Goal: Navigation & Orientation: Find specific page/section

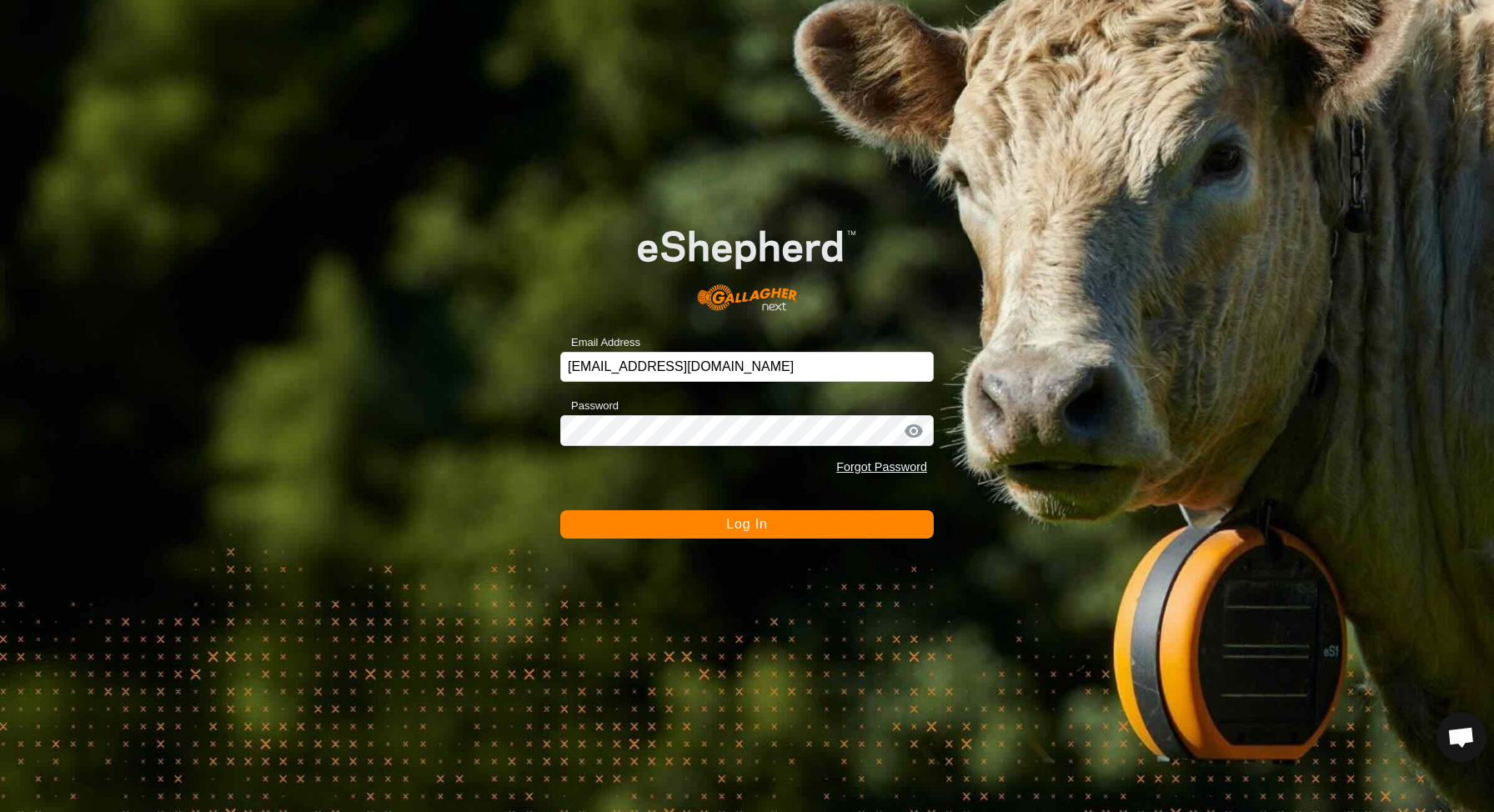
click at [674, 521] on button "Log In" at bounding box center [747, 524] width 373 height 29
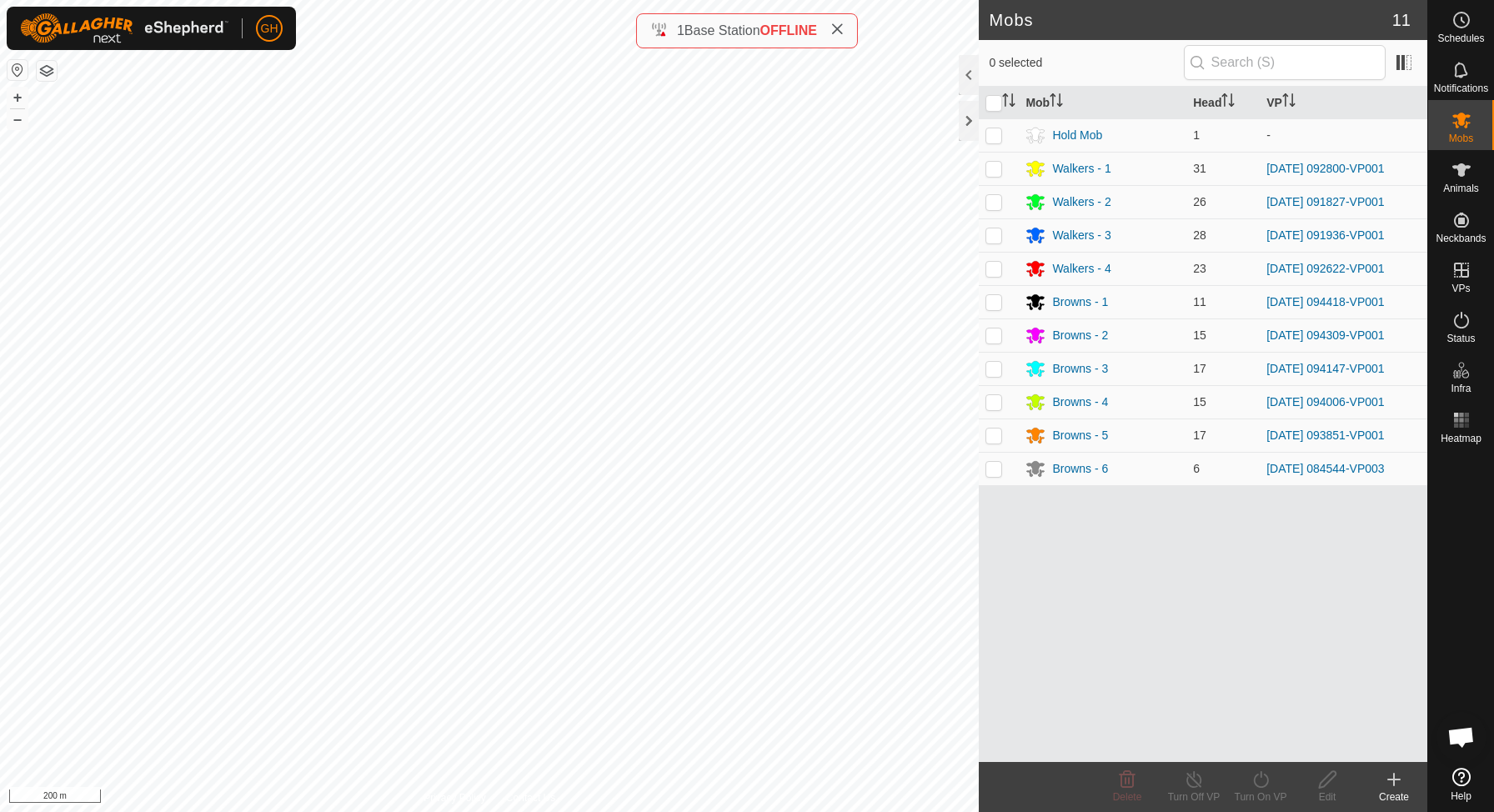
click at [843, 32] on icon at bounding box center [836, 29] width 13 height 13
click at [27, 94] on button "+" at bounding box center [17, 98] width 20 height 20
click at [17, 123] on button "–" at bounding box center [17, 119] width 20 height 20
